Goal: Task Accomplishment & Management: Manage account settings

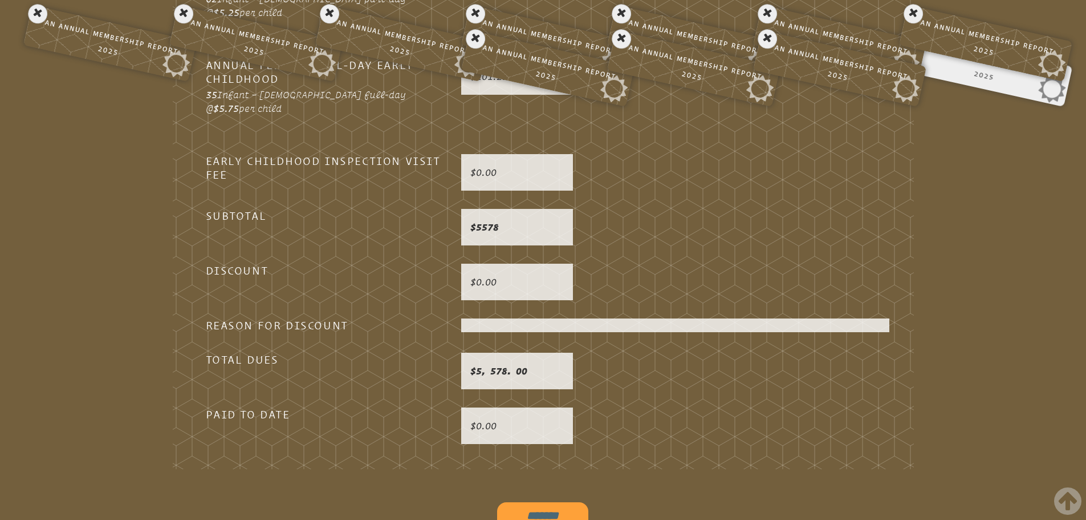
scroll to position [3212, 0]
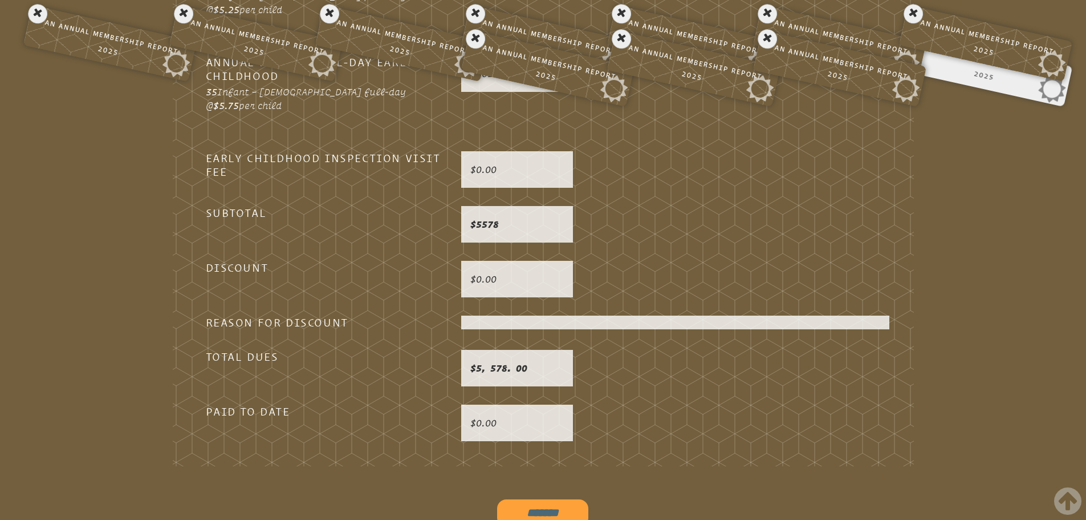
click at [510, 499] on input "*******" at bounding box center [542, 512] width 91 height 27
type input "**********"
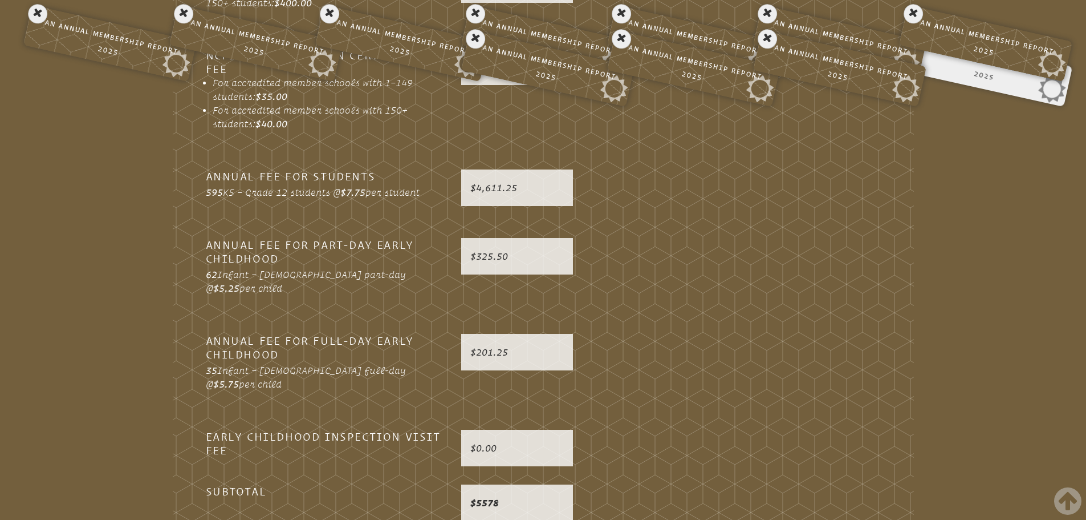
scroll to position [3098, 0]
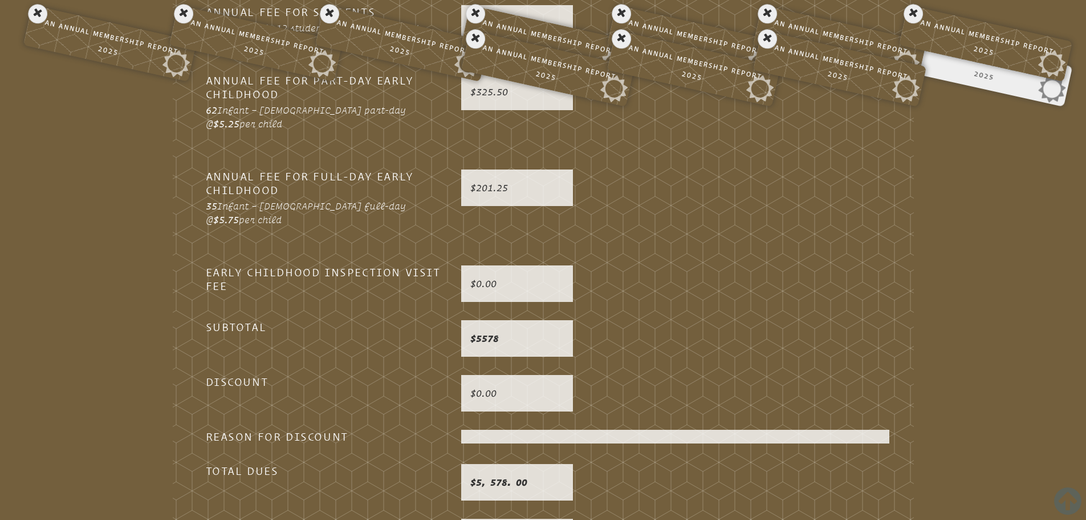
click at [1072, 500] on icon at bounding box center [1067, 501] width 27 height 32
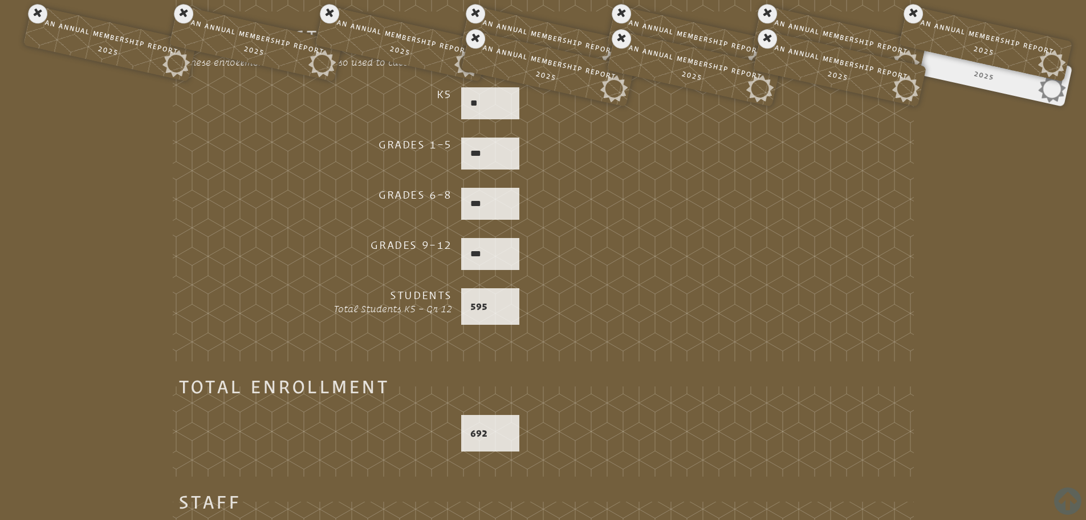
scroll to position [0, 0]
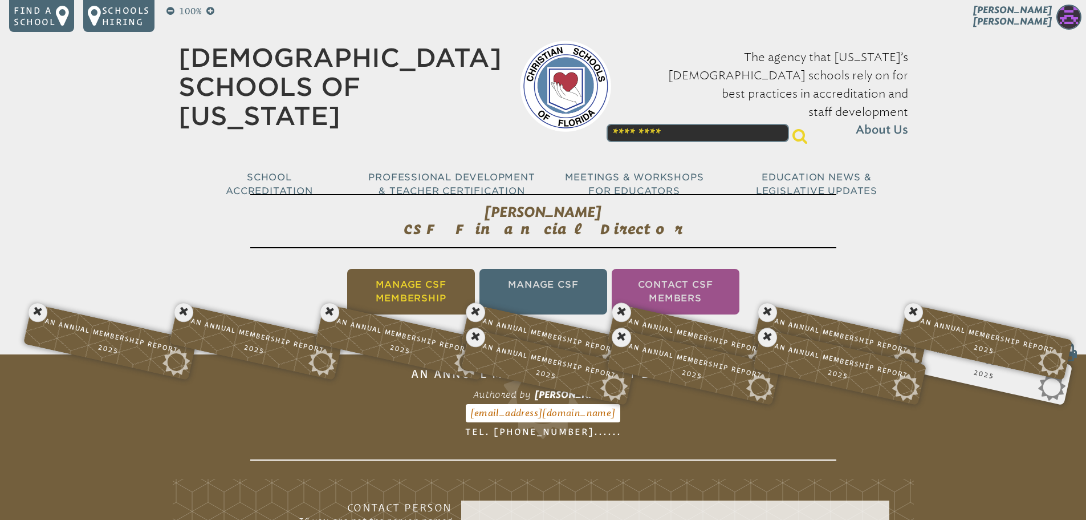
click at [407, 293] on li "Manage CSF Membership" at bounding box center [411, 292] width 128 height 46
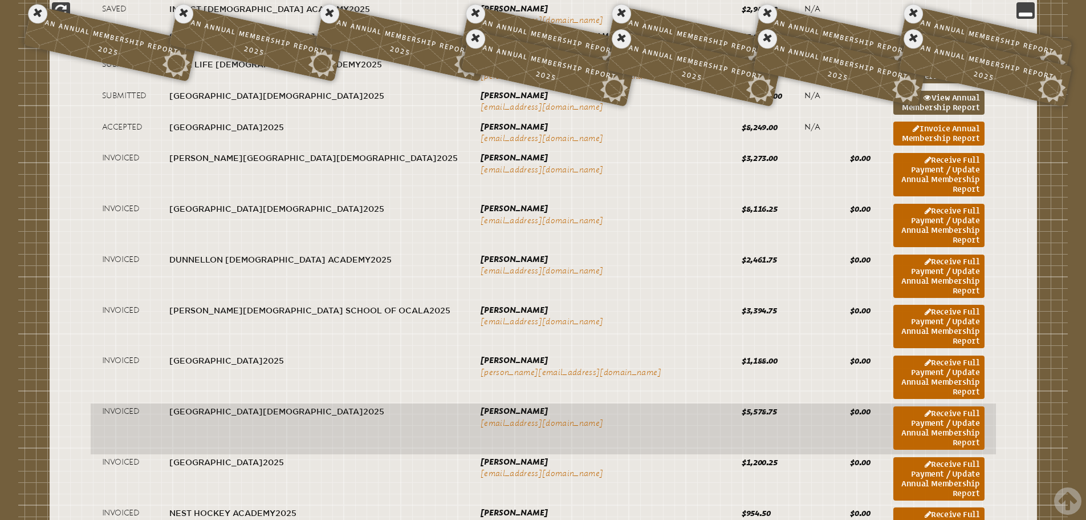
scroll to position [589, 0]
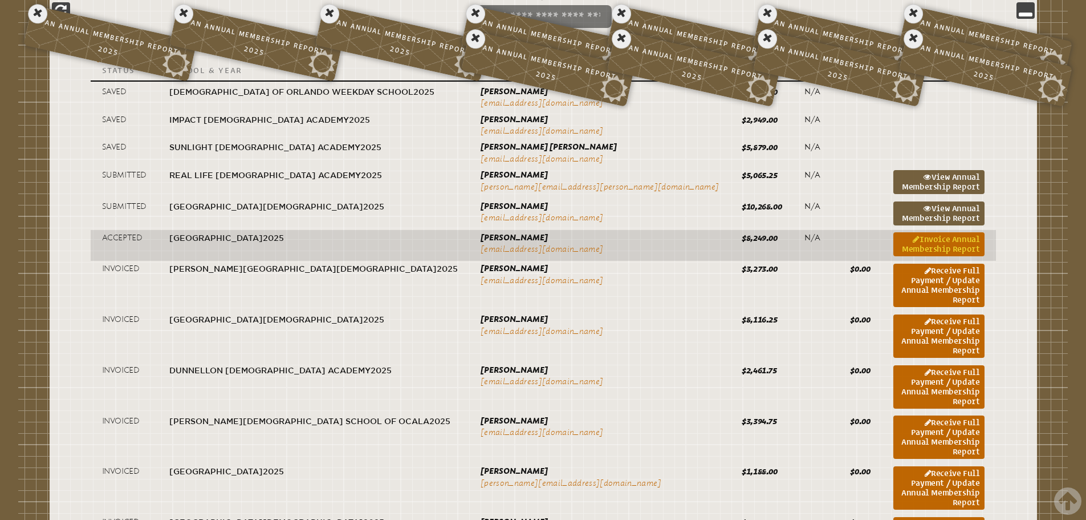
drag, startPoint x: 885, startPoint y: 243, endPoint x: 871, endPoint y: 251, distance: 15.4
click at [894, 243] on link "Invoice Annual Membership Report" at bounding box center [939, 244] width 91 height 24
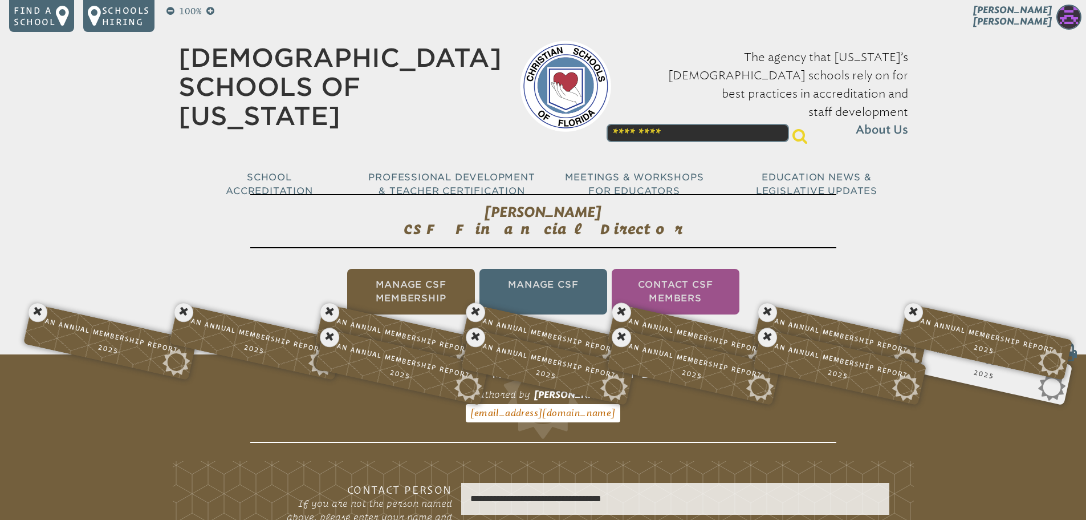
click at [396, 286] on li "Manage CSF Membership" at bounding box center [411, 292] width 128 height 46
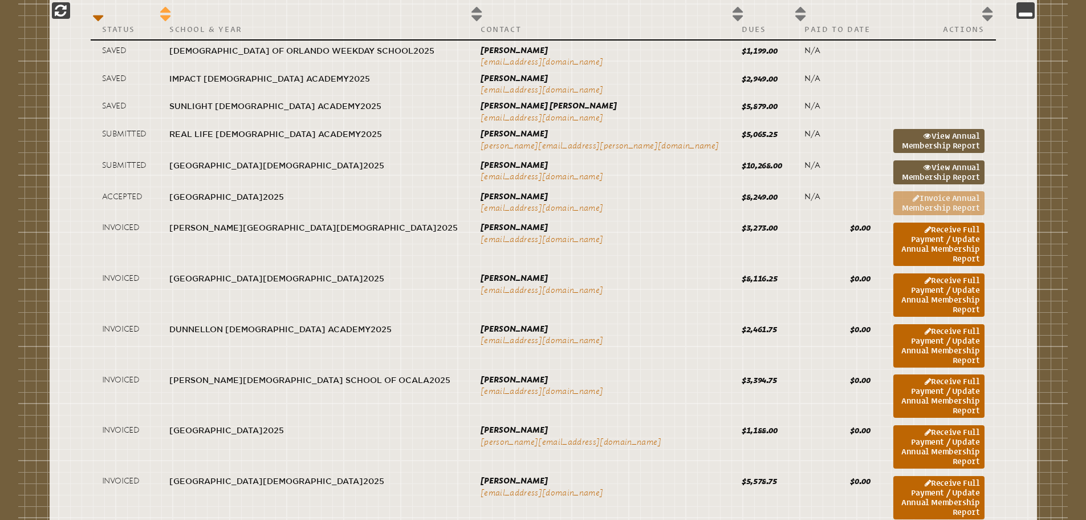
scroll to position [646, 0]
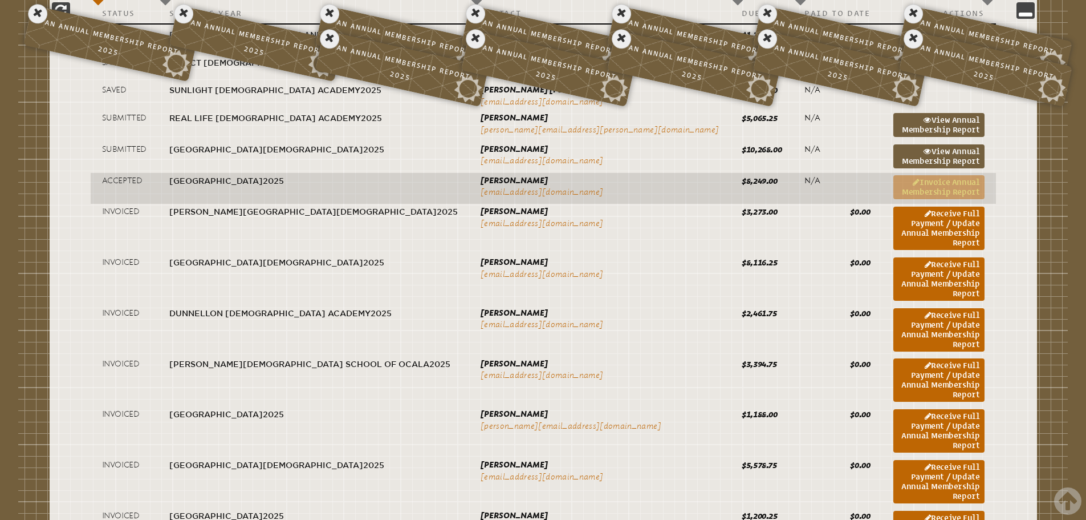
click at [894, 178] on link "Invoice Annual Membership Report" at bounding box center [939, 187] width 91 height 24
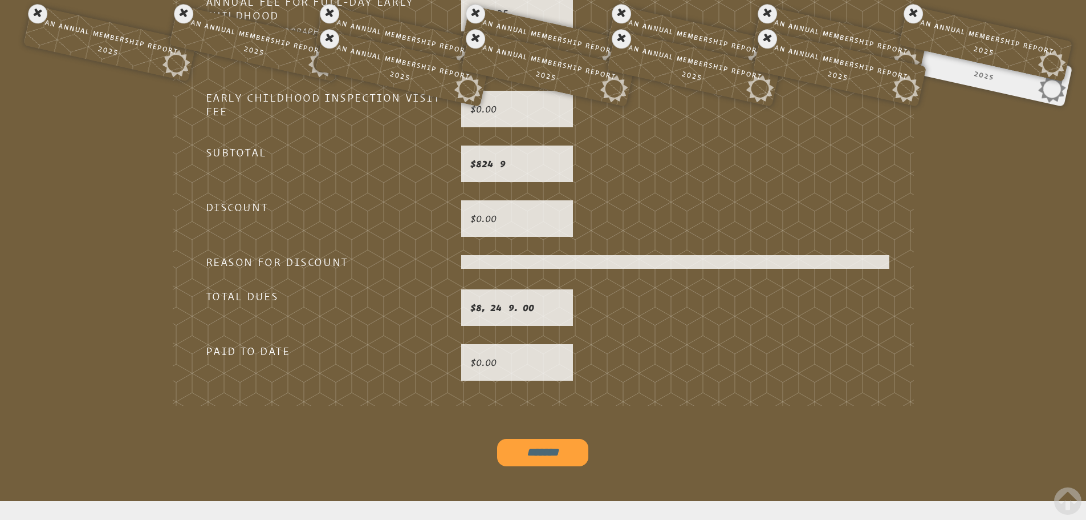
scroll to position [3326, 0]
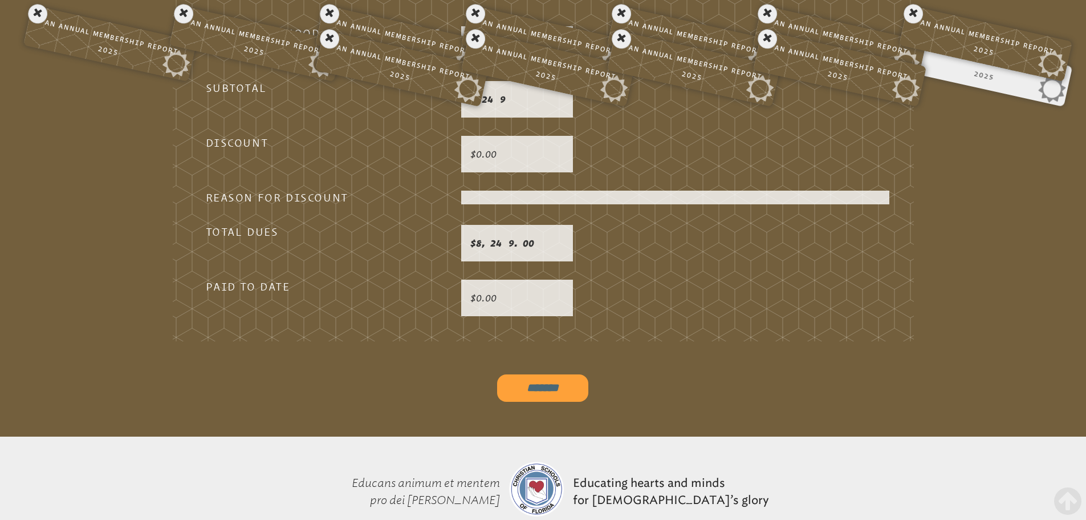
click at [562, 374] on input "*******" at bounding box center [542, 387] width 91 height 27
type input "**********"
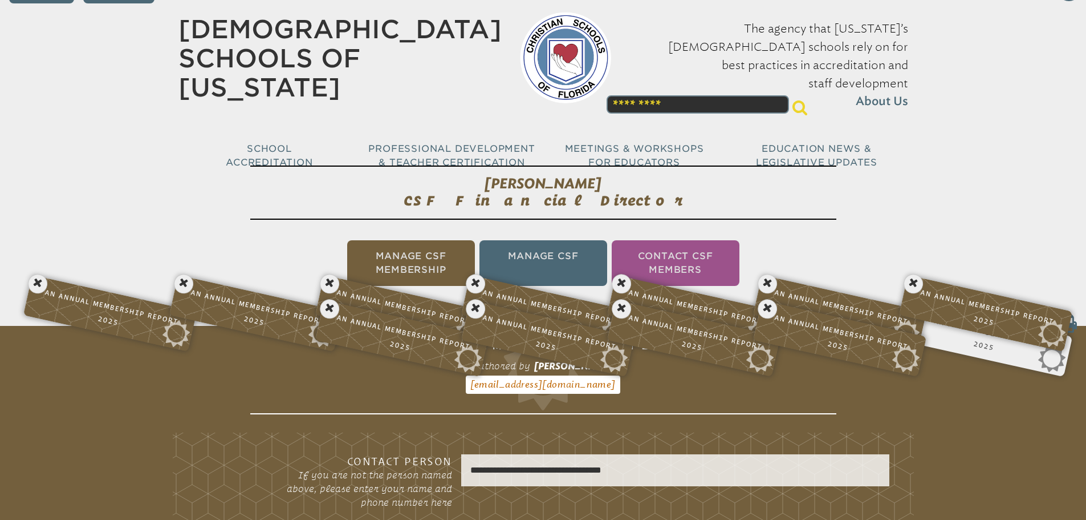
scroll to position [0, 0]
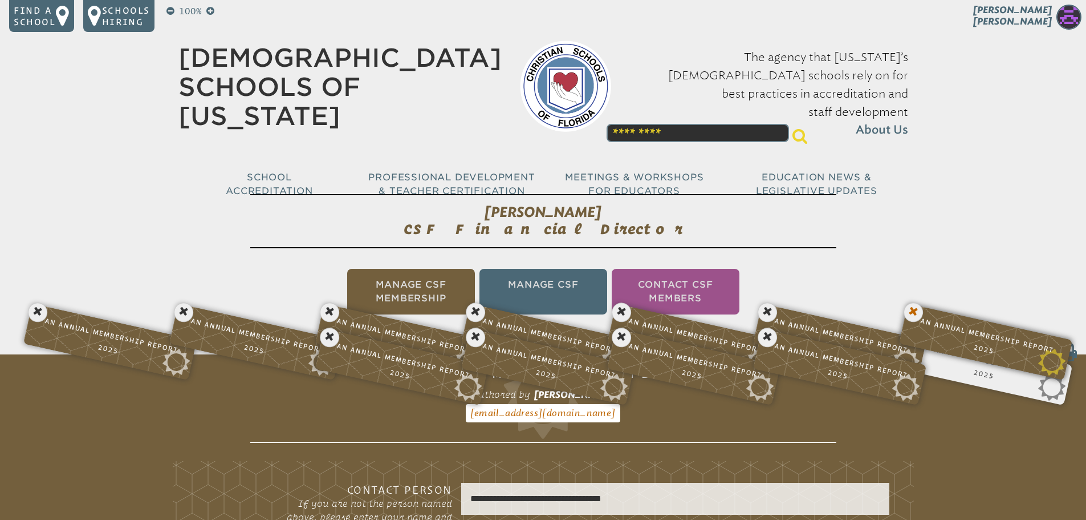
click at [912, 313] on icon at bounding box center [913, 312] width 23 height 23
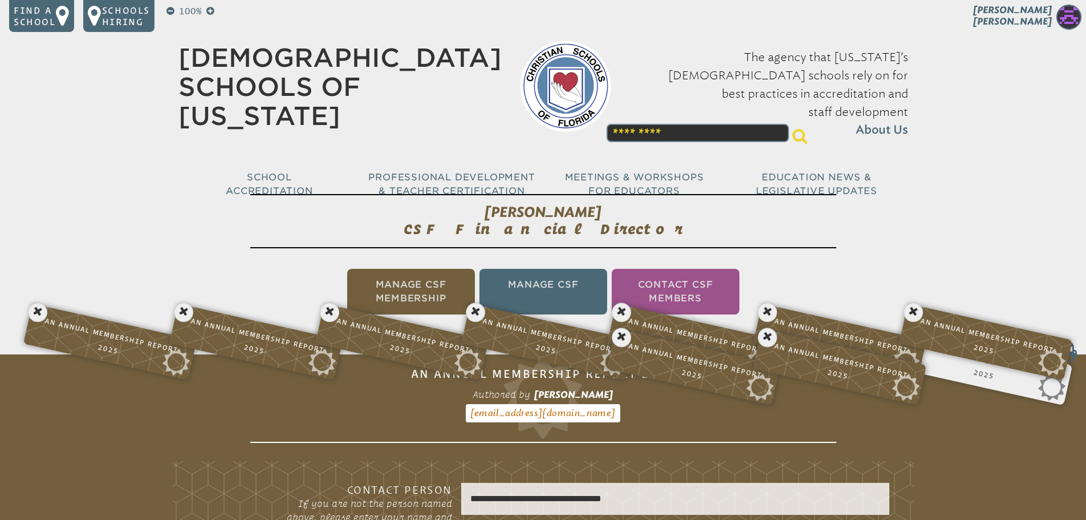
click at [912, 313] on icon at bounding box center [913, 312] width 23 height 23
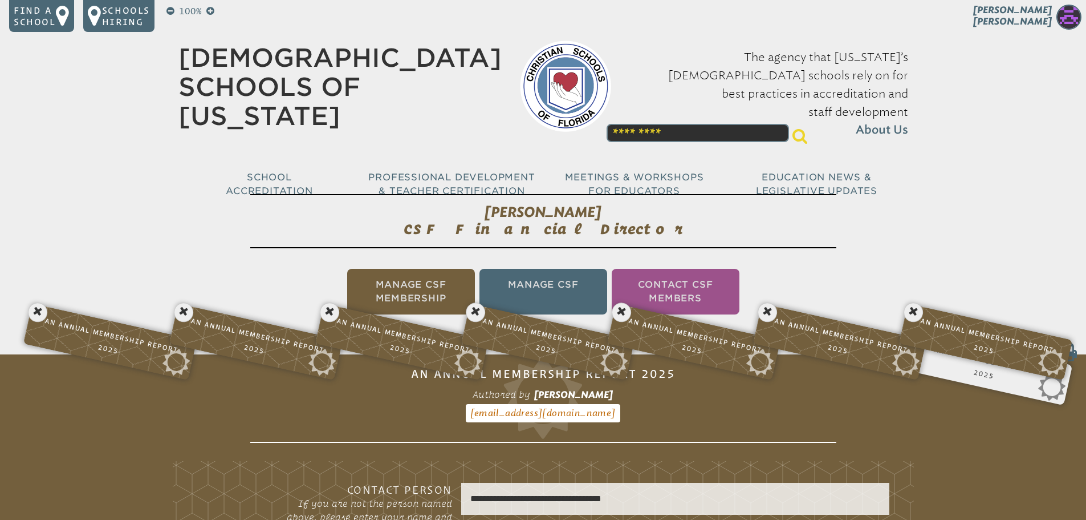
click at [912, 313] on icon at bounding box center [913, 312] width 23 height 23
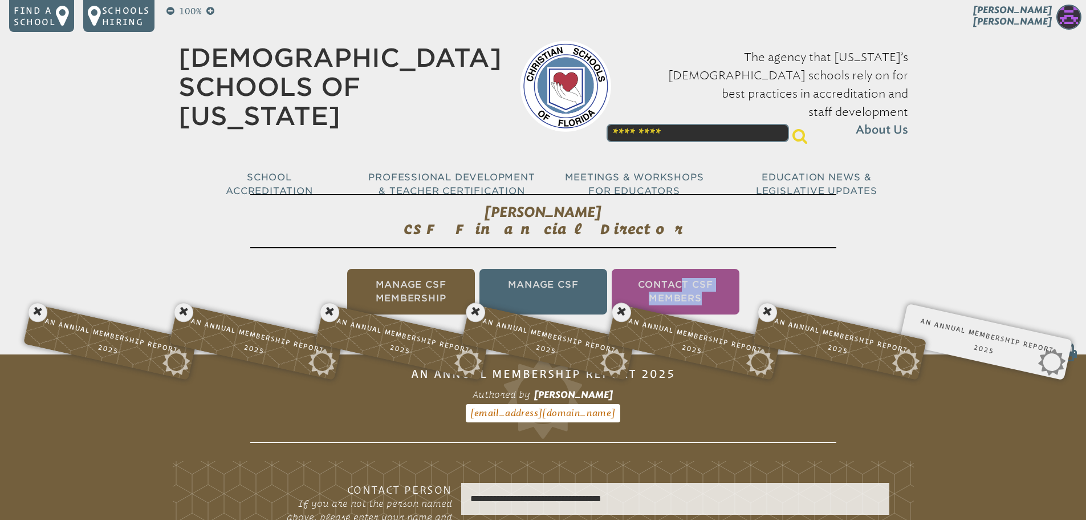
click at [912, 313] on ul "Manage CSF Membership Manage CSF Contact CSF Members" at bounding box center [543, 291] width 1086 height 50
click at [776, 311] on icon at bounding box center [767, 312] width 23 height 23
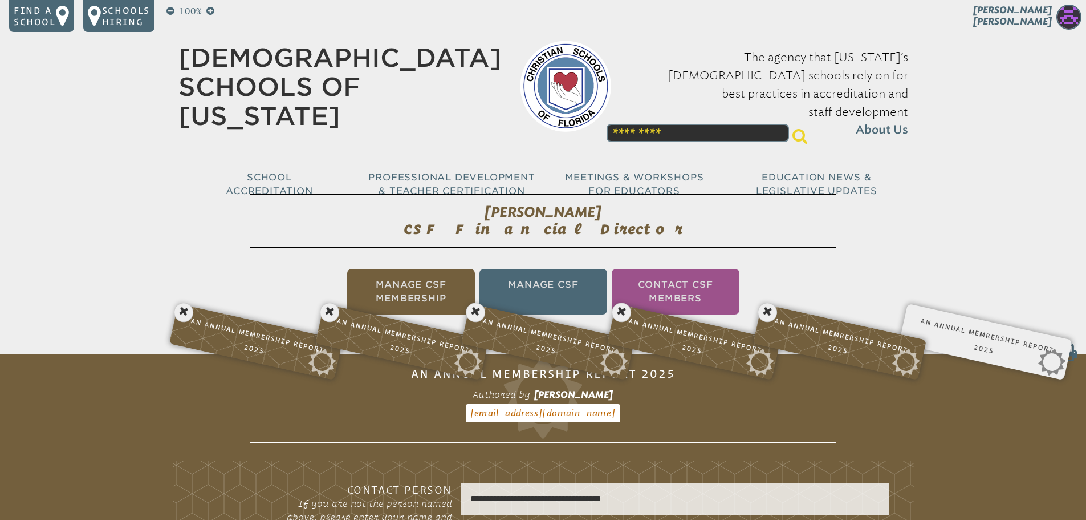
drag, startPoint x: 620, startPoint y: 311, endPoint x: 597, endPoint y: 314, distance: 23.6
click at [620, 311] on icon at bounding box center [621, 312] width 23 height 23
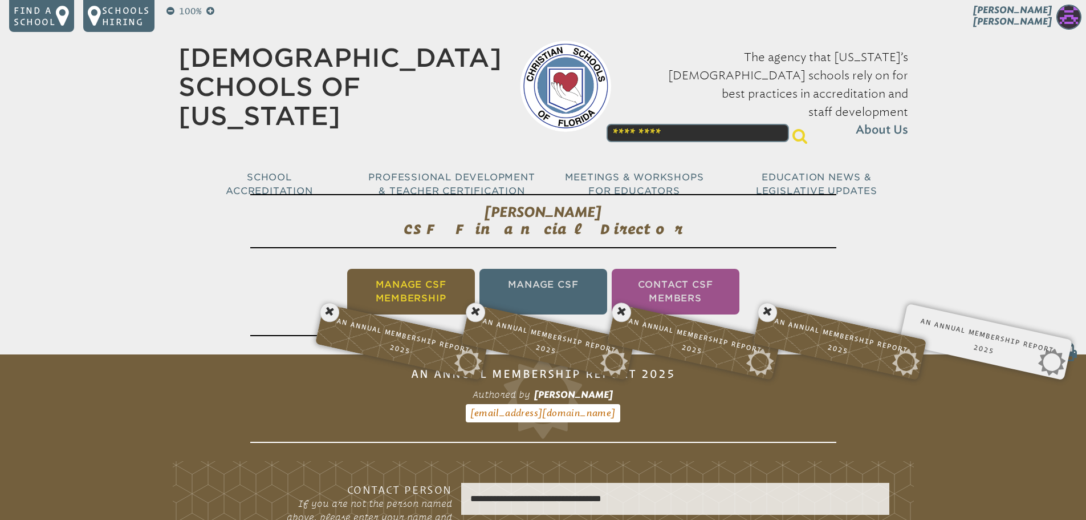
drag, startPoint x: 481, startPoint y: 310, endPoint x: 392, endPoint y: 309, distance: 88.4
click at [480, 310] on icon at bounding box center [475, 312] width 23 height 23
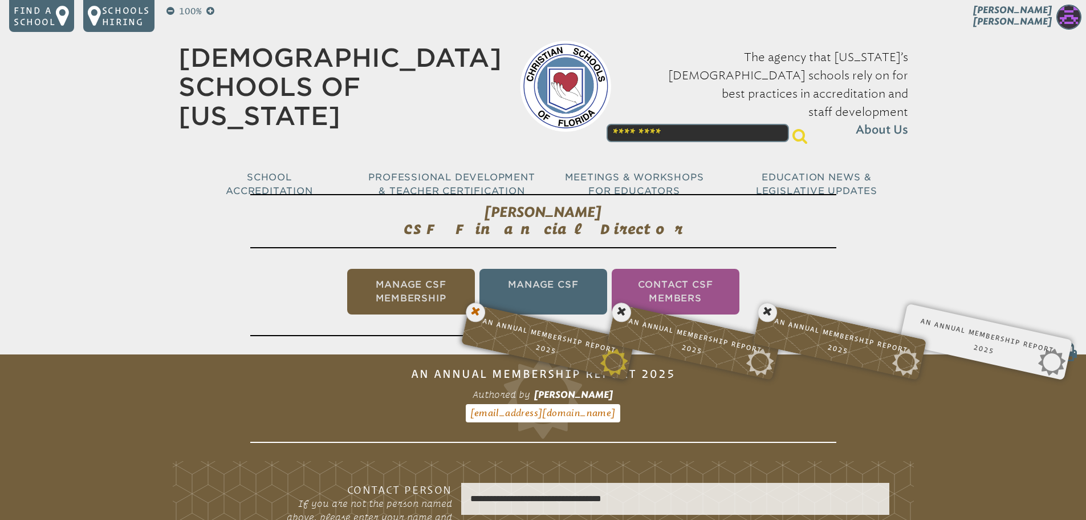
click at [479, 311] on icon at bounding box center [475, 312] width 23 height 23
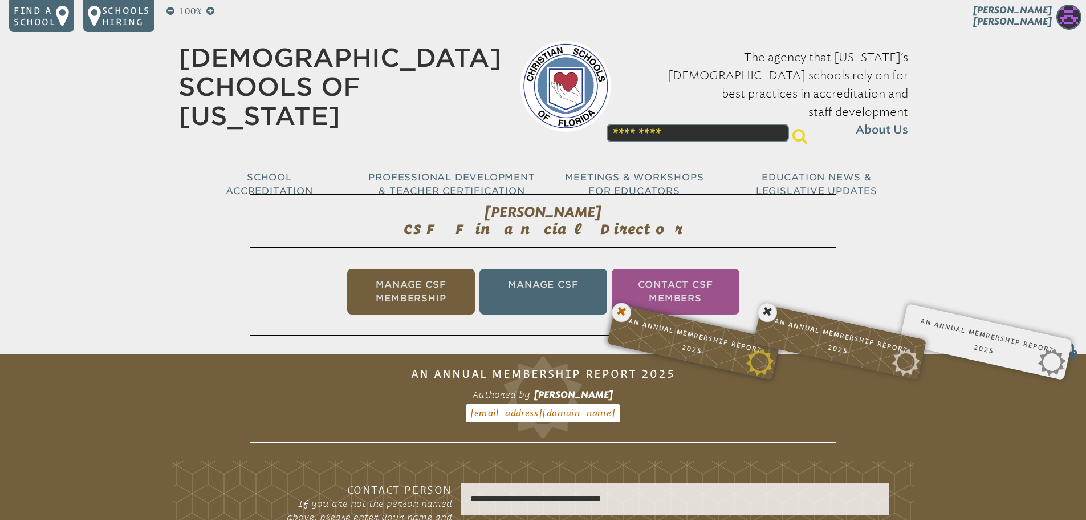
drag, startPoint x: 617, startPoint y: 314, endPoint x: 634, endPoint y: 315, distance: 16.6
click at [621, 315] on icon at bounding box center [621, 312] width 23 height 23
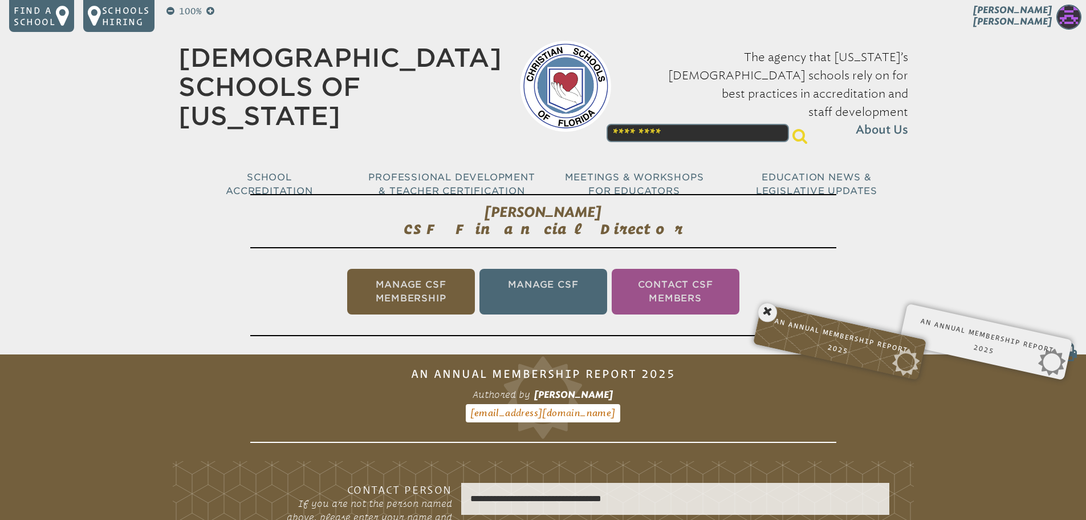
click at [762, 313] on icon at bounding box center [767, 312] width 23 height 23
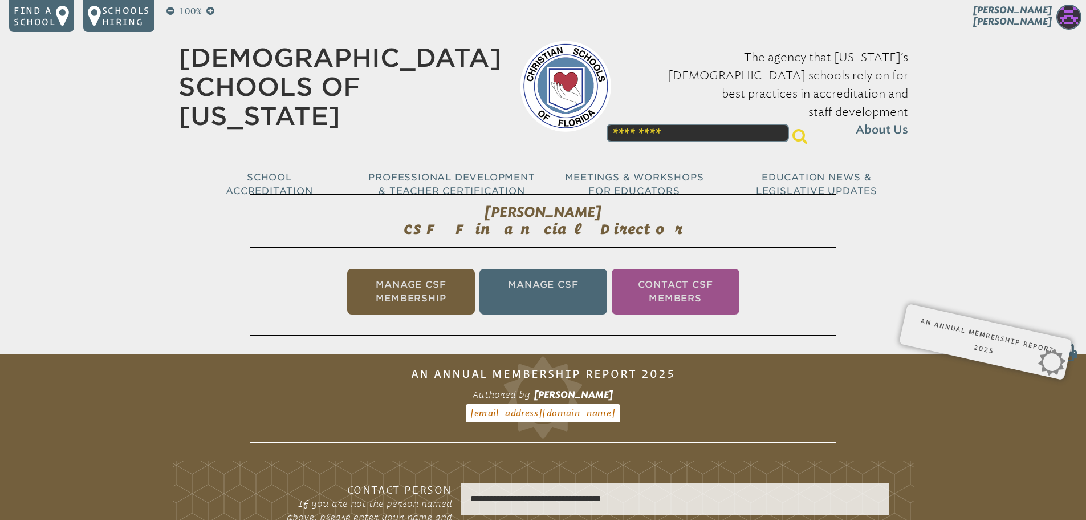
click at [1064, 356] on icon at bounding box center [1066, 351] width 21 height 23
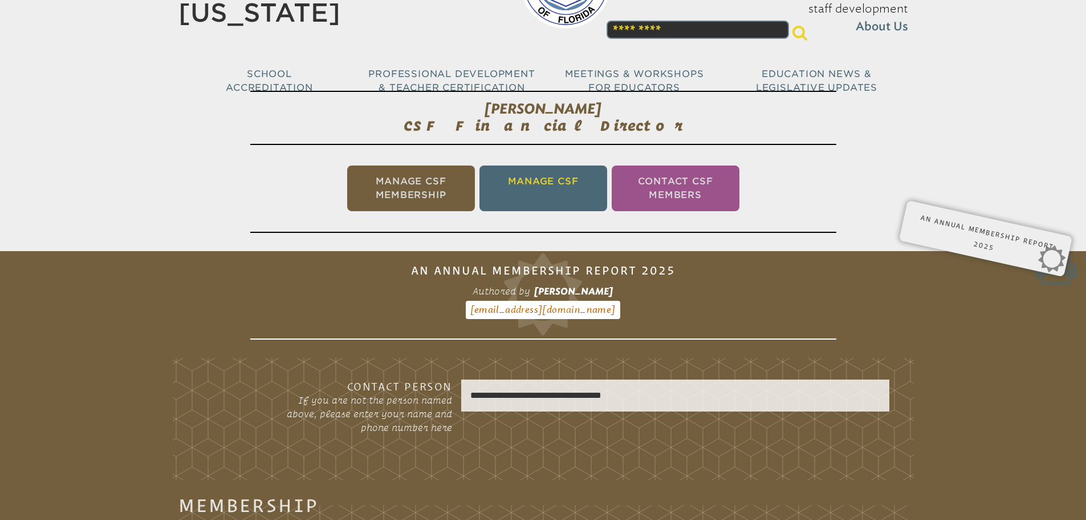
scroll to position [114, 0]
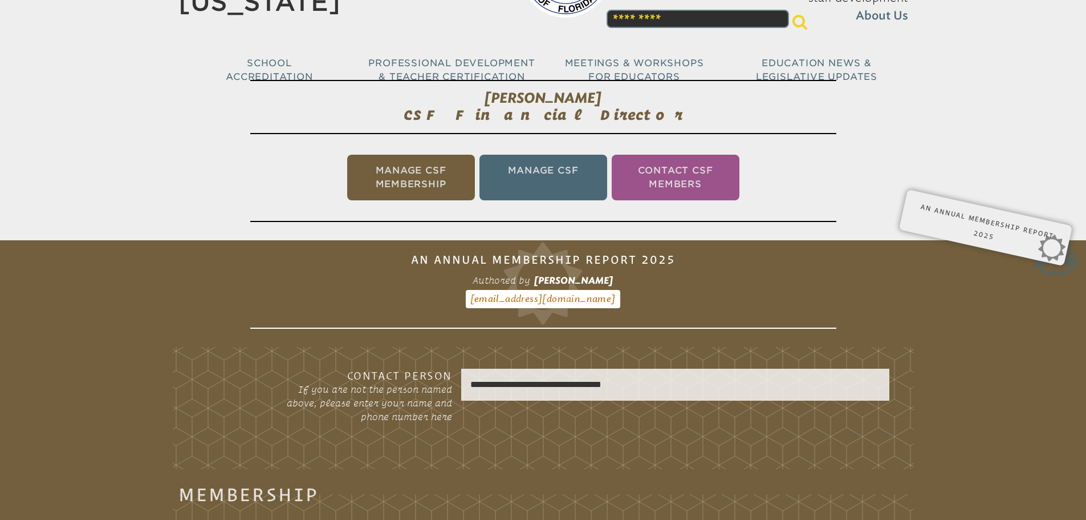
drag, startPoint x: 395, startPoint y: 173, endPoint x: 400, endPoint y: 177, distance: 6.1
click at [395, 173] on li "Manage CSF Membership" at bounding box center [411, 178] width 128 height 46
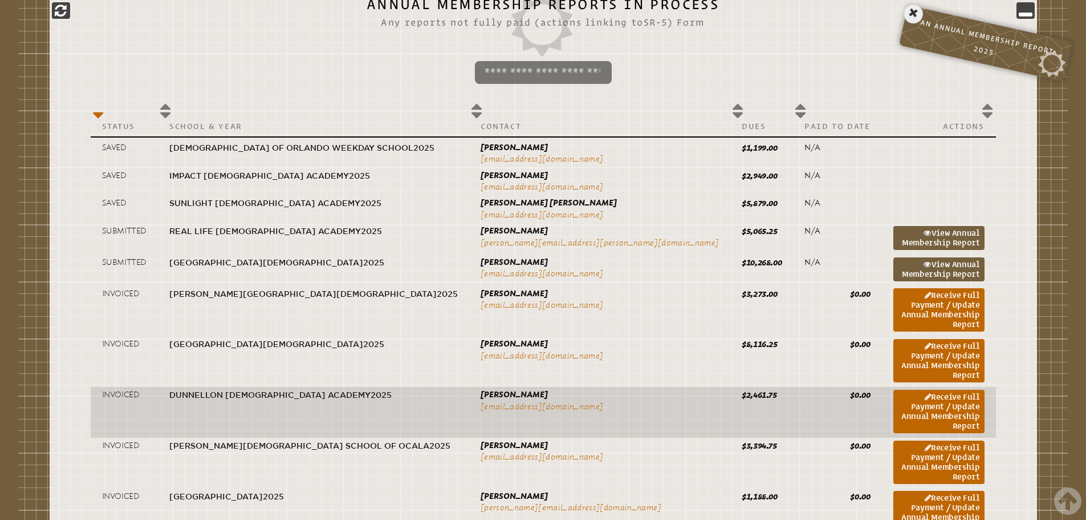
scroll to position [532, 0]
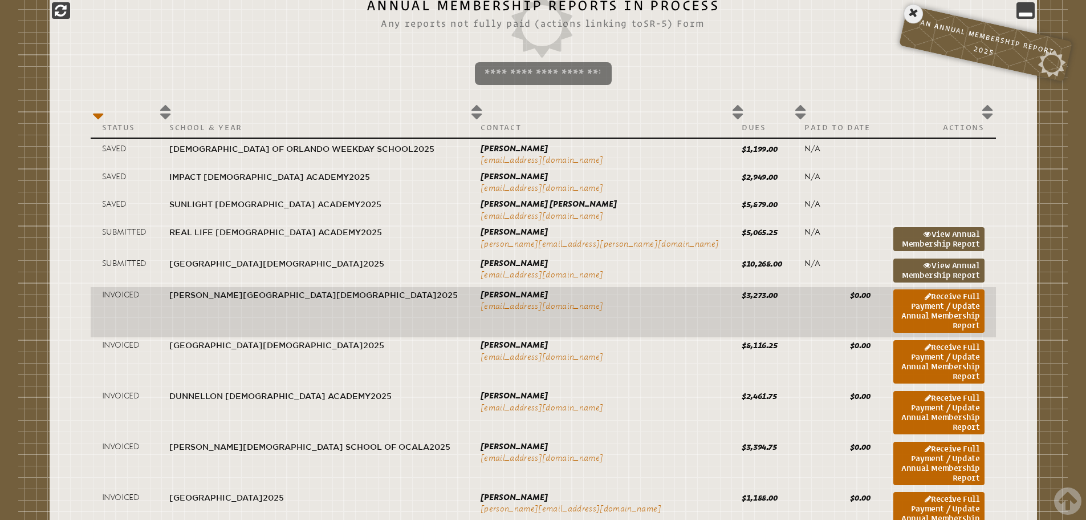
click at [351, 292] on p "[PERSON_NAME][GEOGRAPHIC_DATA][DEMOGRAPHIC_DATA] [PERSON_NAME][DEMOGRAPHIC_DATA…" at bounding box center [313, 294] width 289 height 11
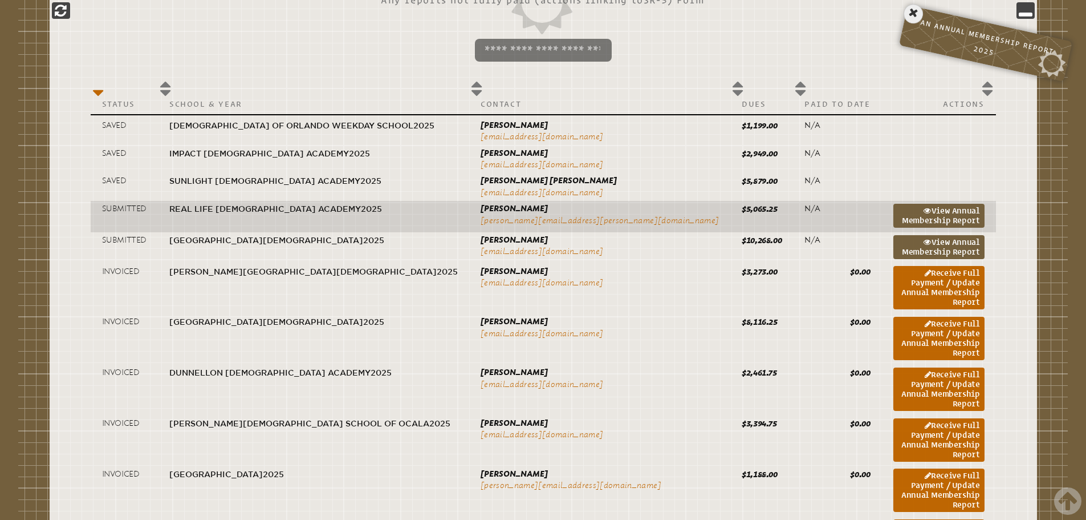
scroll to position [589, 0]
